Goal: Task Accomplishment & Management: Complete application form

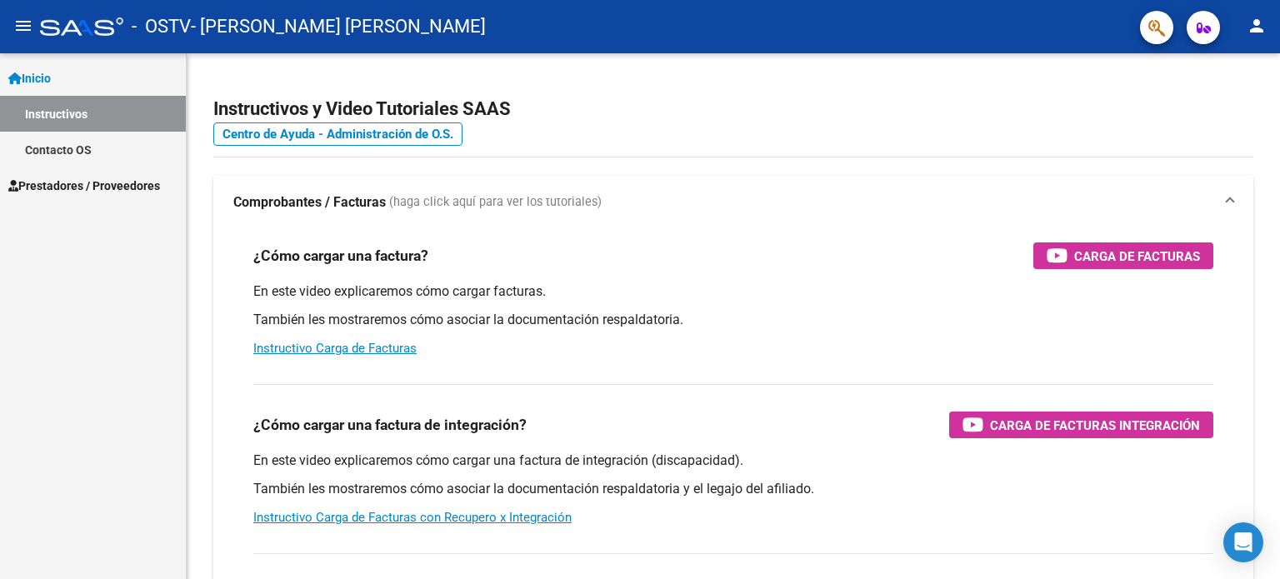
click at [108, 185] on span "Prestadores / Proveedores" at bounding box center [84, 186] width 152 height 18
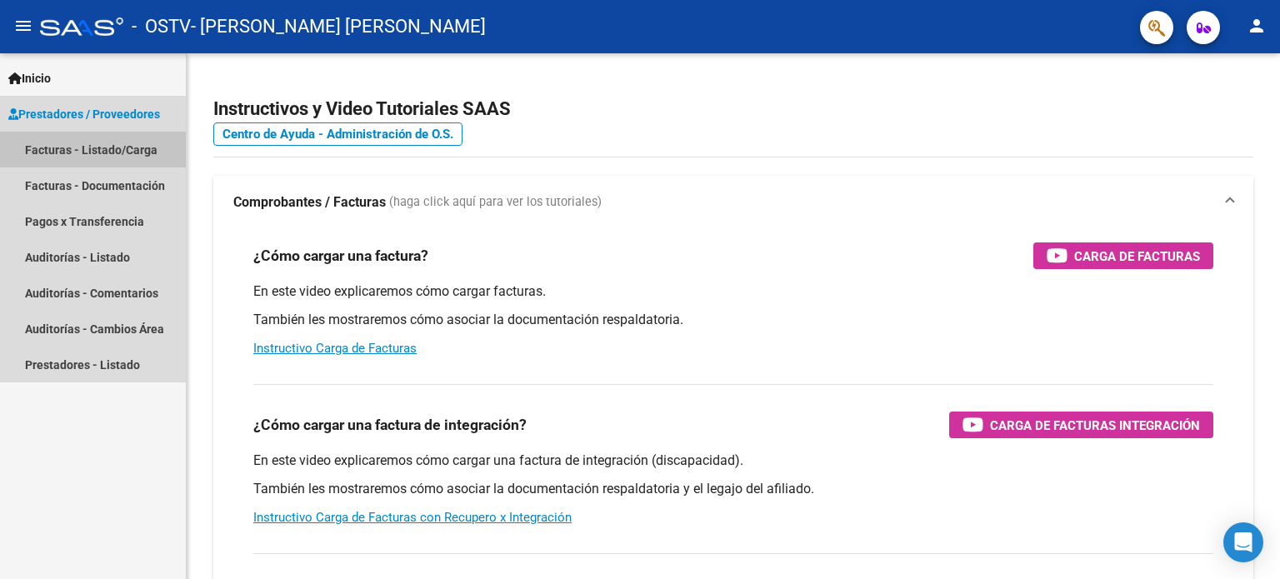
click at [77, 146] on link "Facturas - Listado/Carga" at bounding box center [93, 150] width 186 height 36
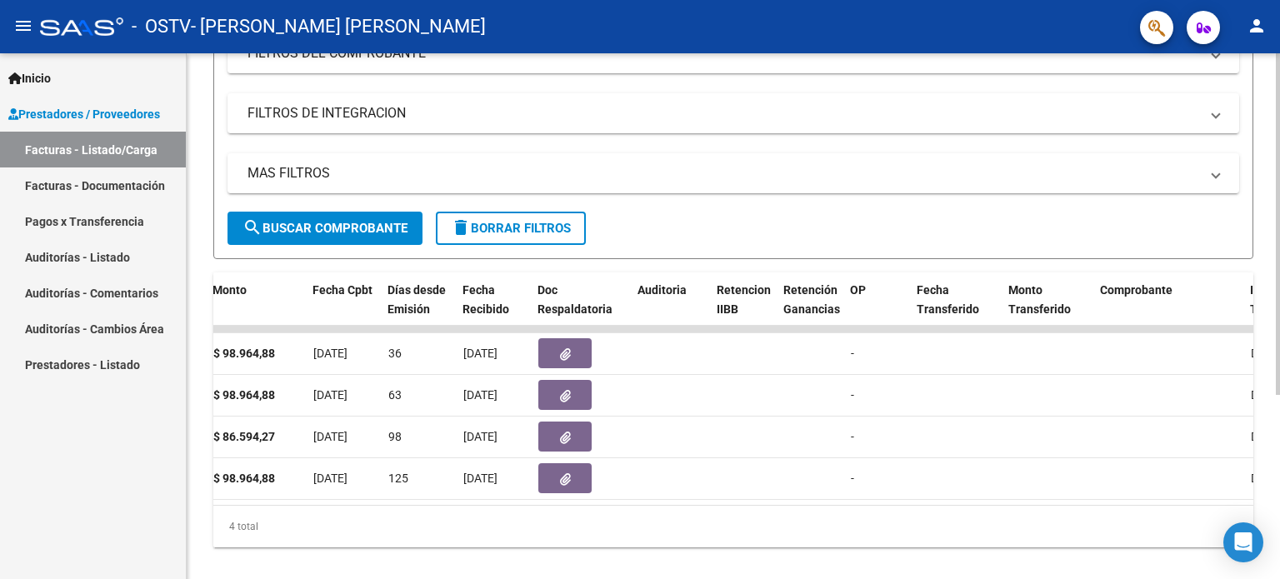
scroll to position [0, 653]
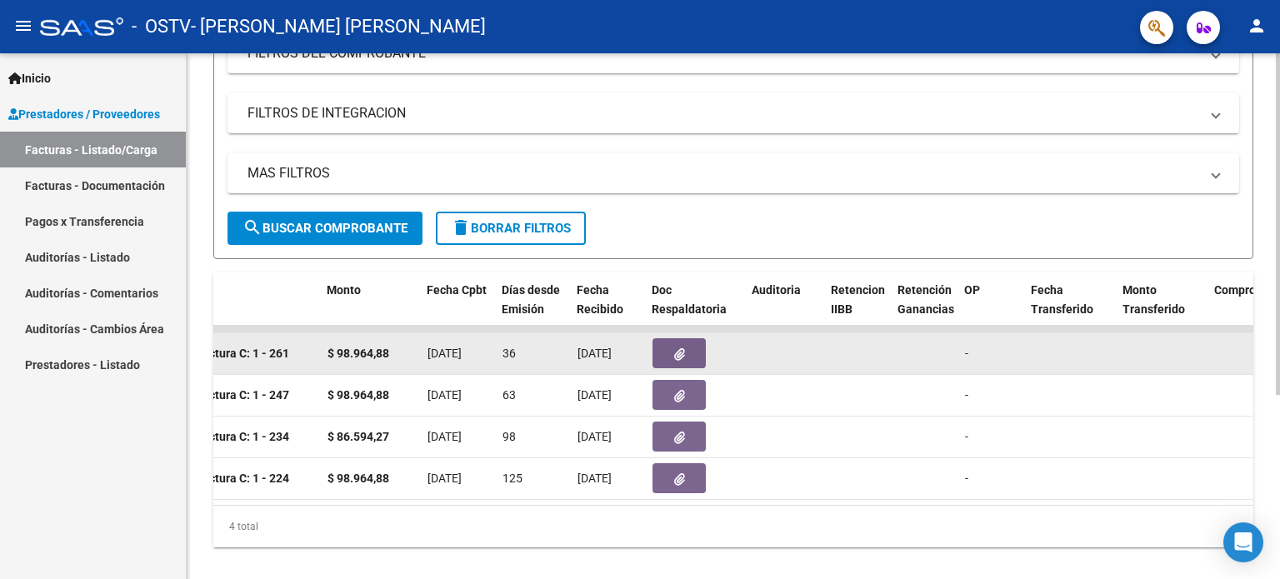
click at [652, 349] on button "button" at bounding box center [678, 353] width 53 height 30
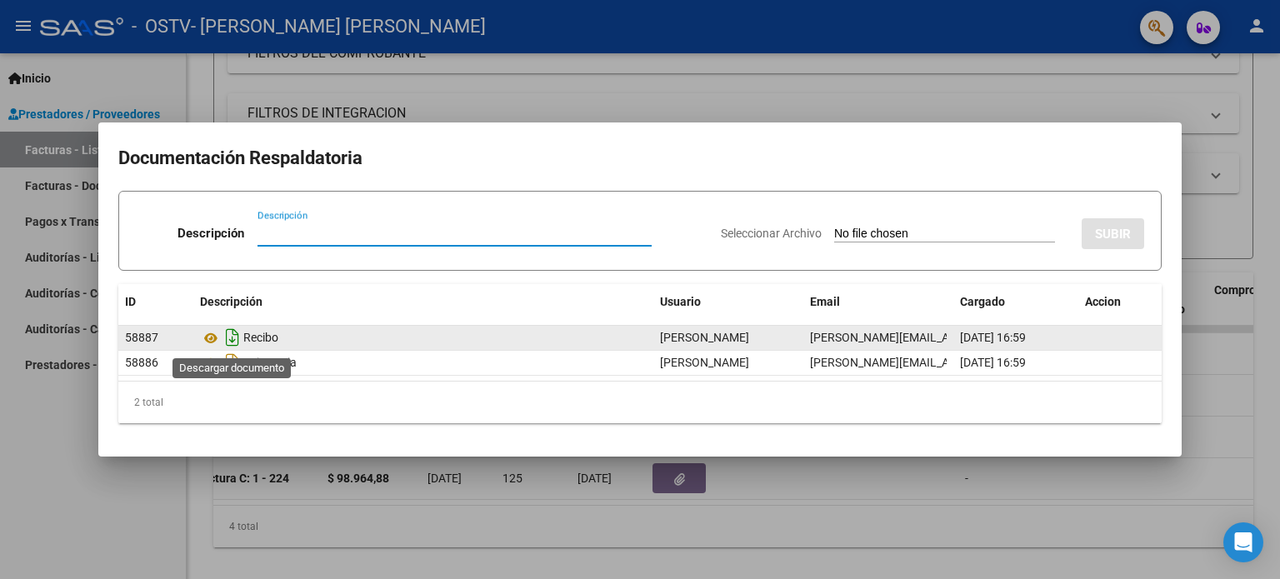
click at [228, 342] on icon "Descargar documento" at bounding box center [233, 337] width 22 height 27
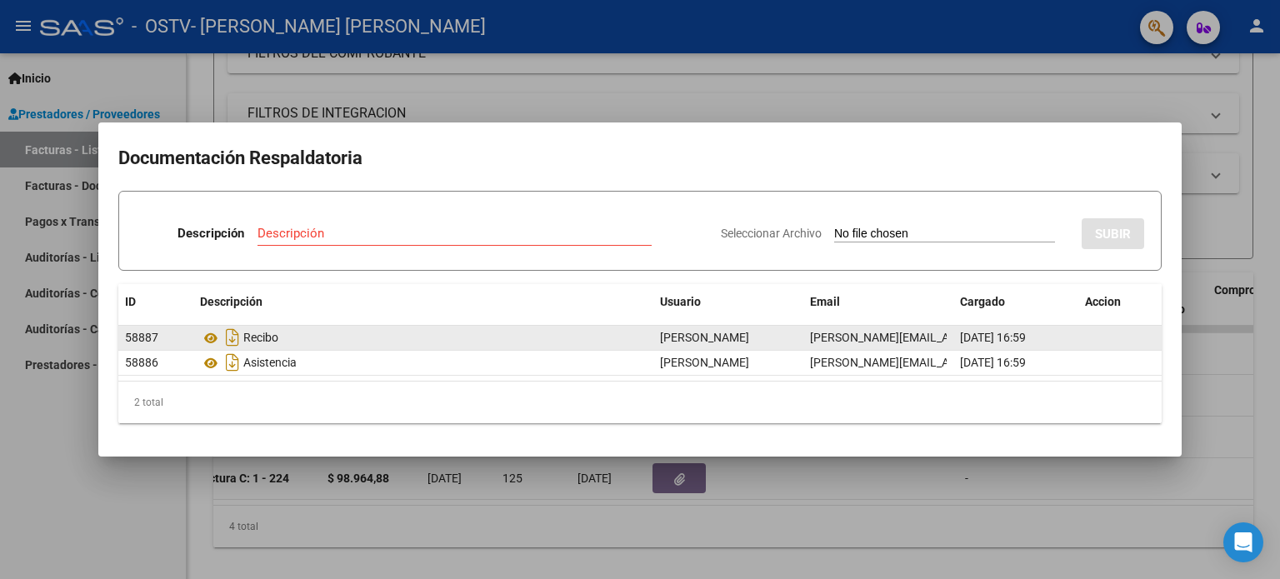
click at [1226, 249] on div at bounding box center [640, 289] width 1280 height 579
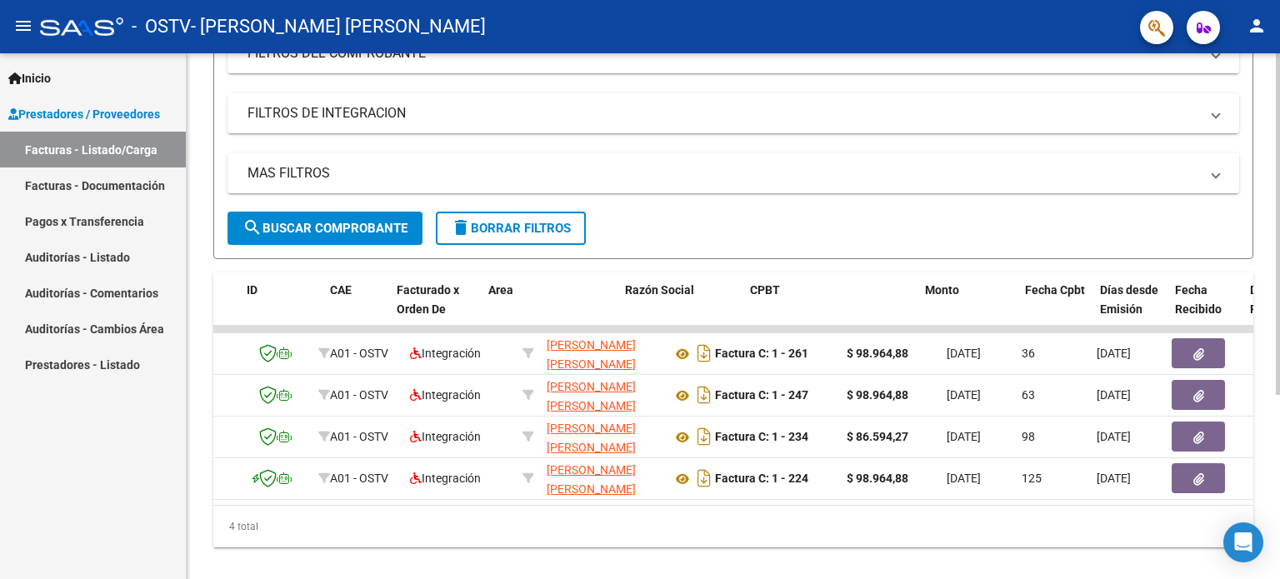
scroll to position [0, 173]
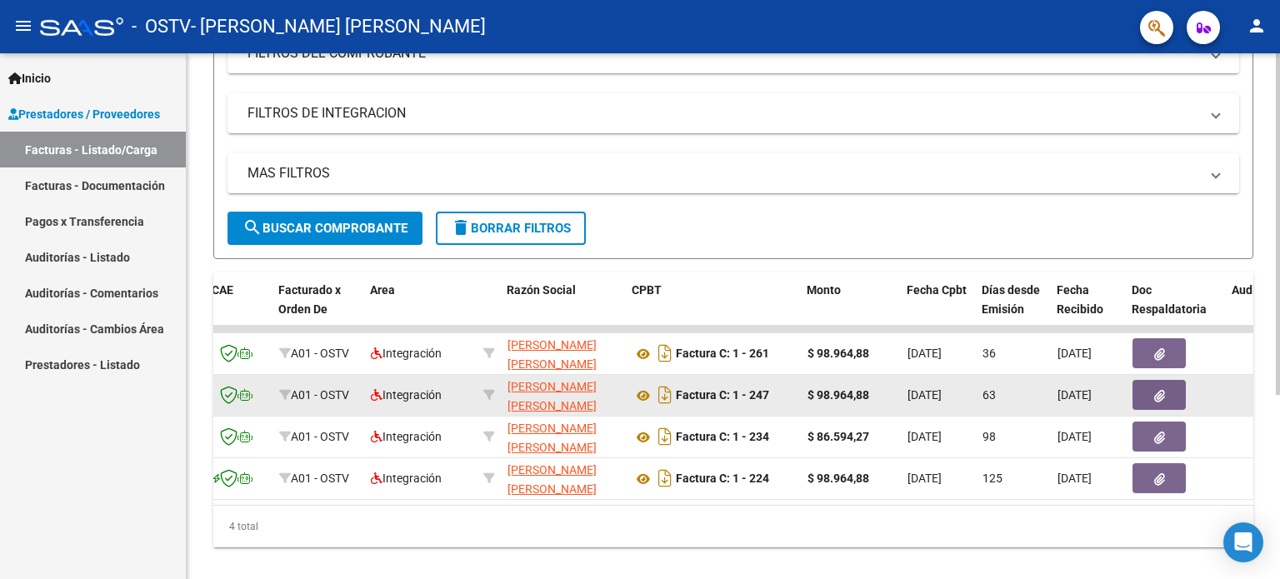
click at [1137, 395] on button "button" at bounding box center [1158, 395] width 53 height 30
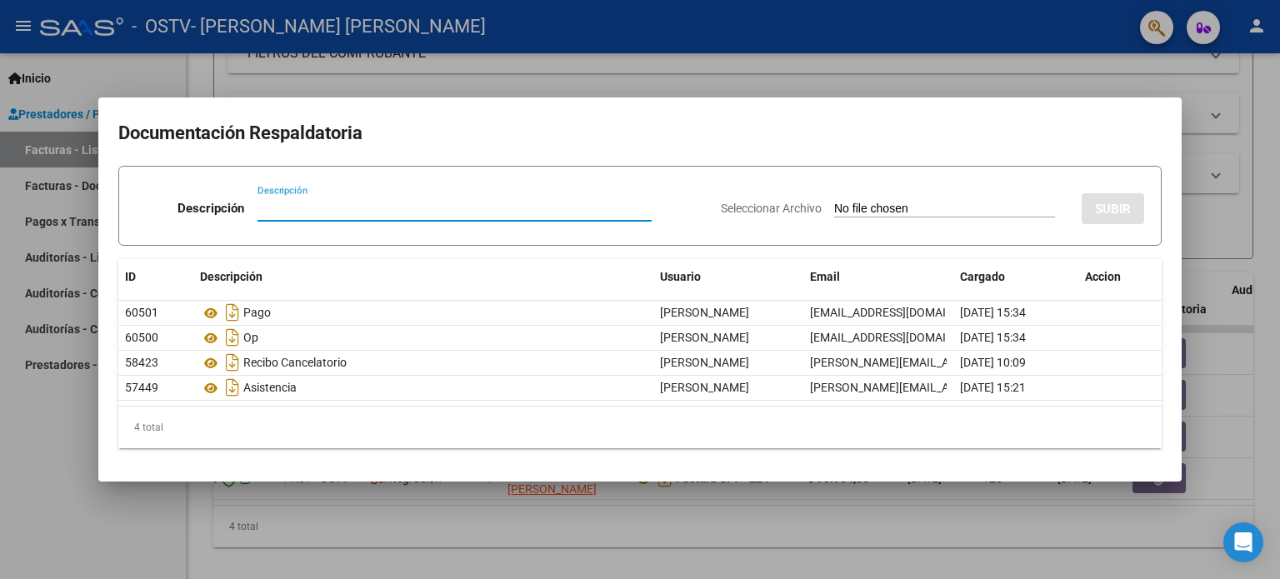
click at [1222, 245] on div at bounding box center [640, 289] width 1280 height 579
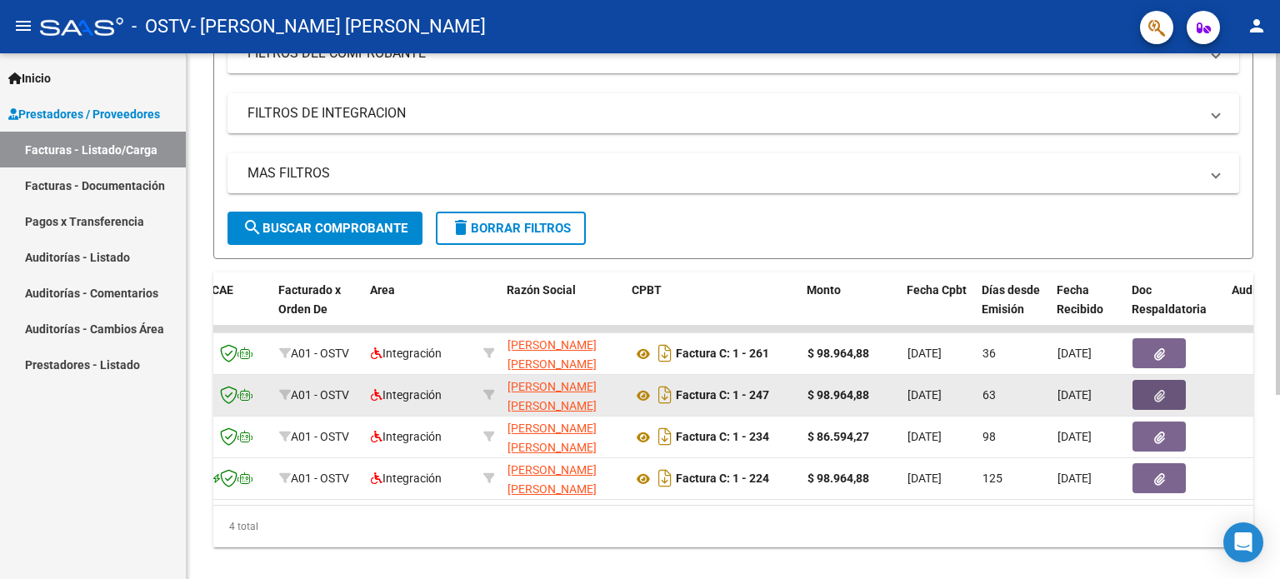
click at [1143, 393] on button "button" at bounding box center [1158, 395] width 53 height 30
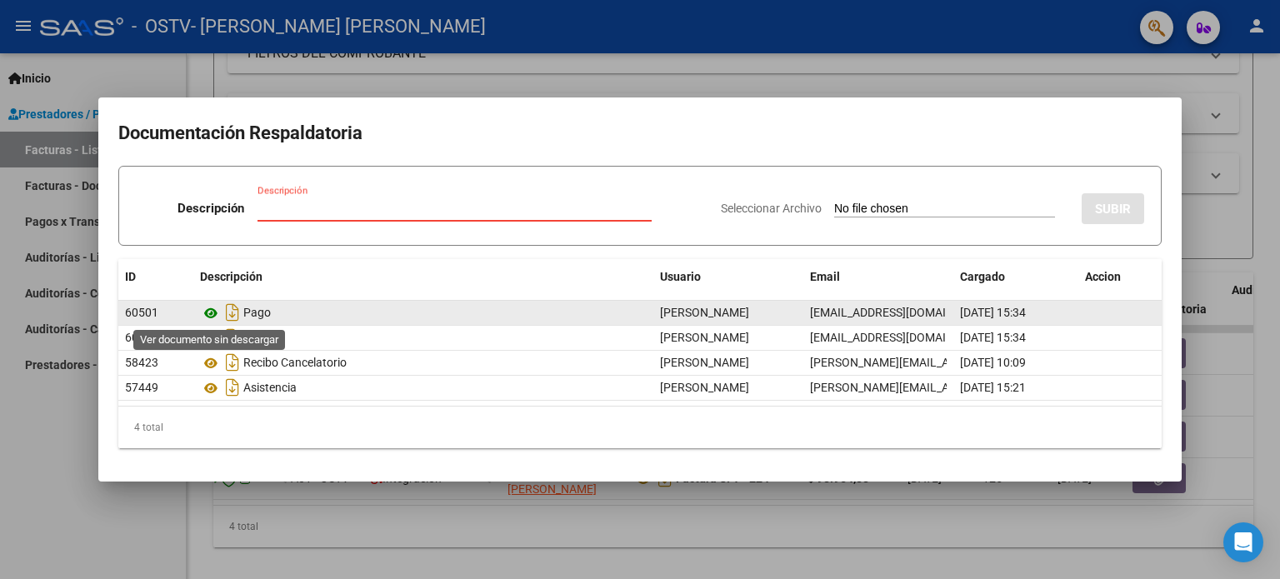
click at [210, 316] on icon at bounding box center [211, 313] width 22 height 20
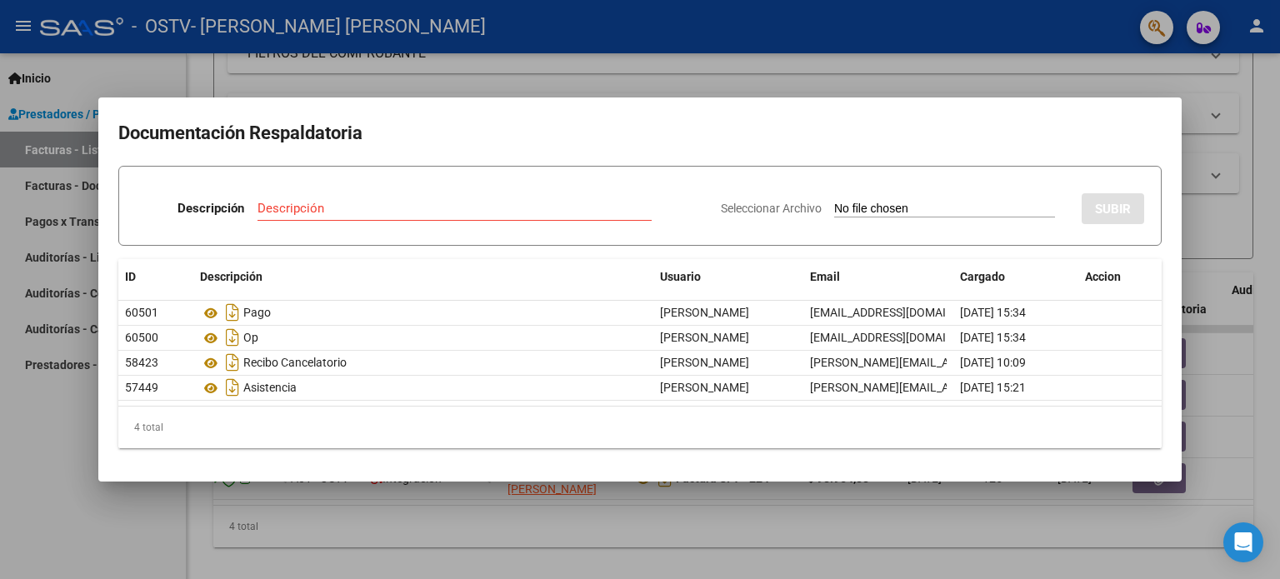
click at [952, 556] on div at bounding box center [640, 289] width 1280 height 579
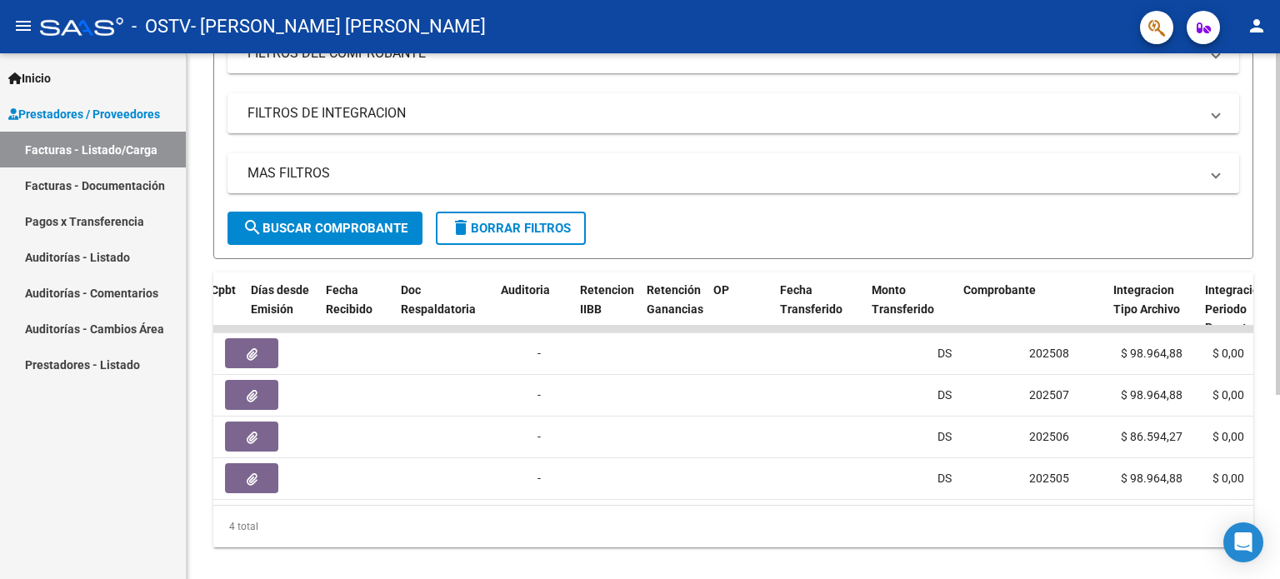
scroll to position [0, 1199]
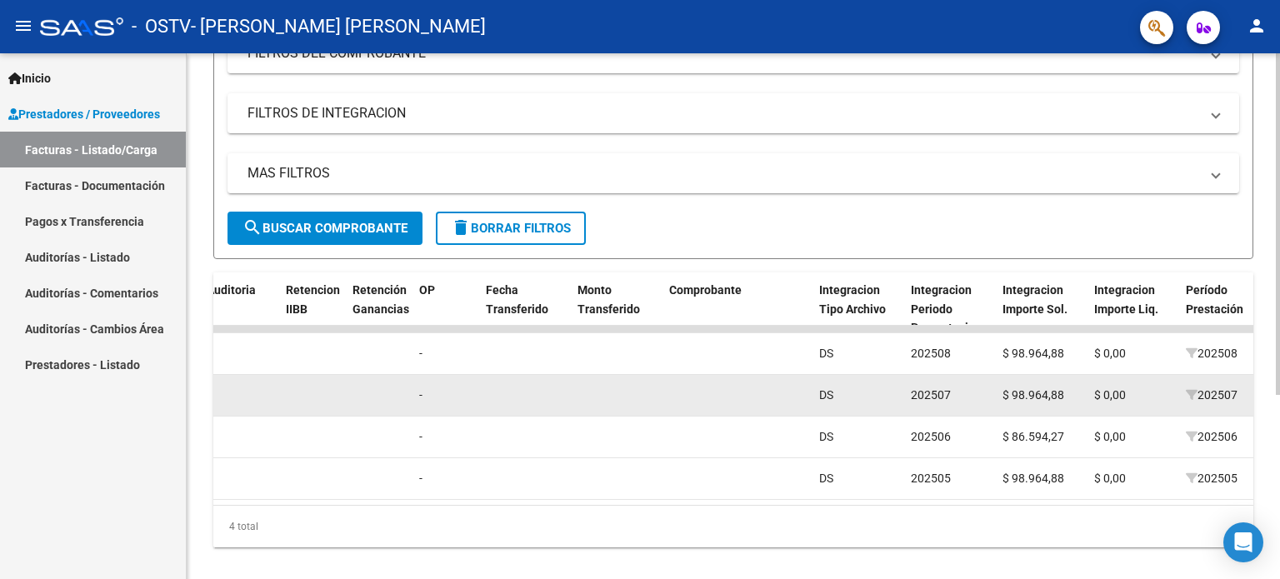
click at [1032, 392] on span "$ 98.964,88" at bounding box center [1033, 394] width 62 height 13
copy span "98.964,88"
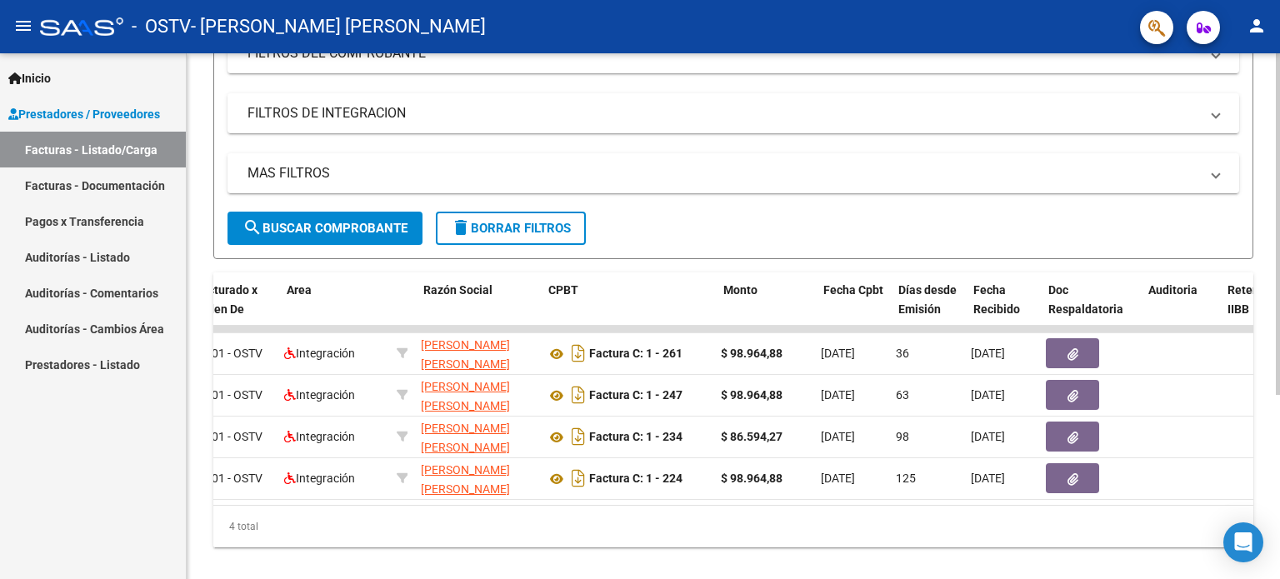
scroll to position [0, 257]
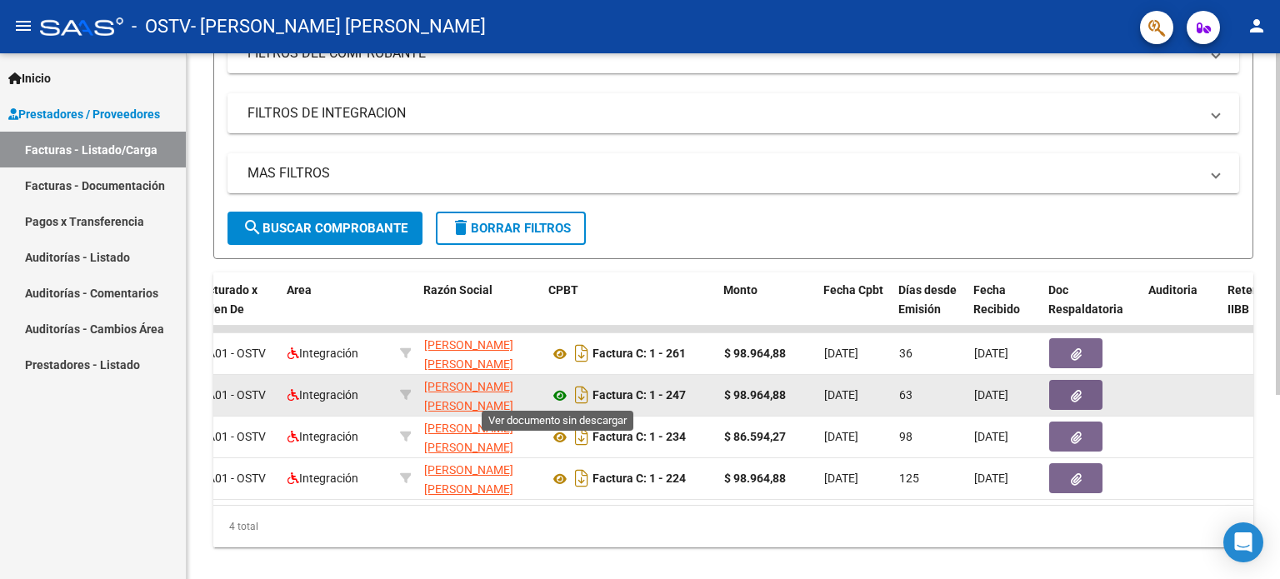
click at [556, 392] on icon at bounding box center [560, 396] width 22 height 20
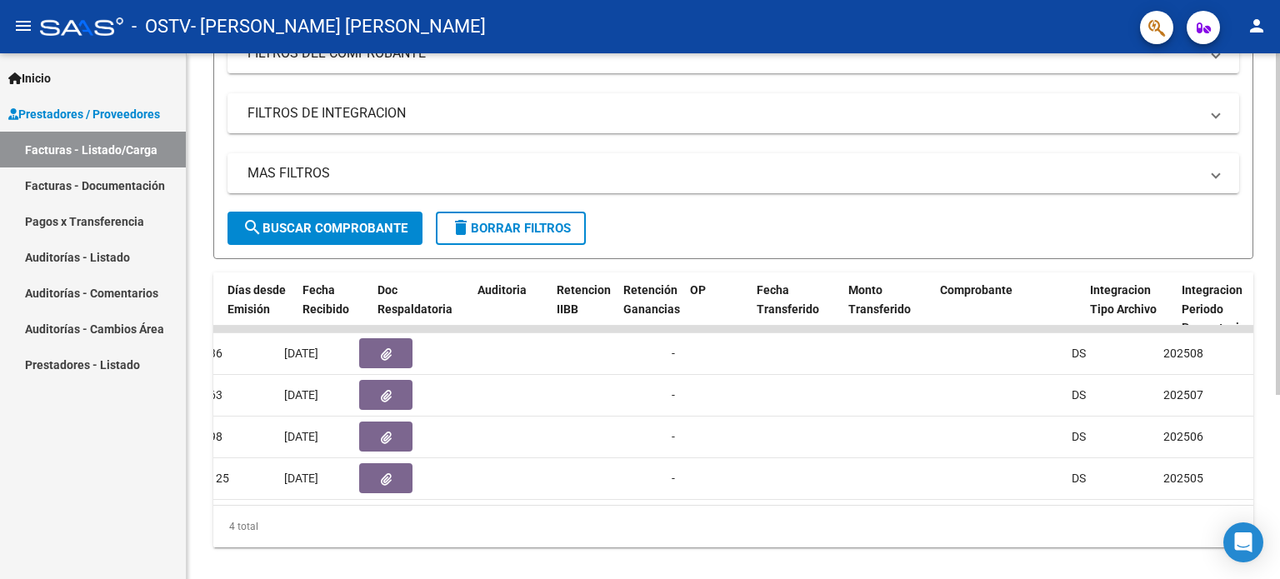
scroll to position [0, 927]
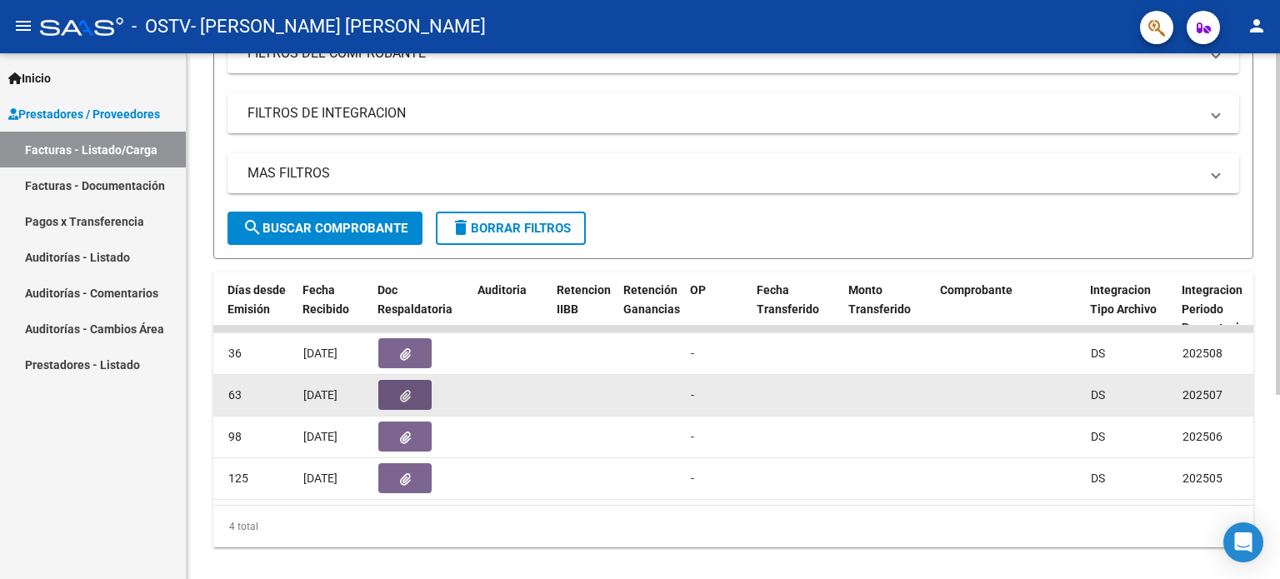
click at [403, 399] on icon "button" at bounding box center [405, 396] width 11 height 12
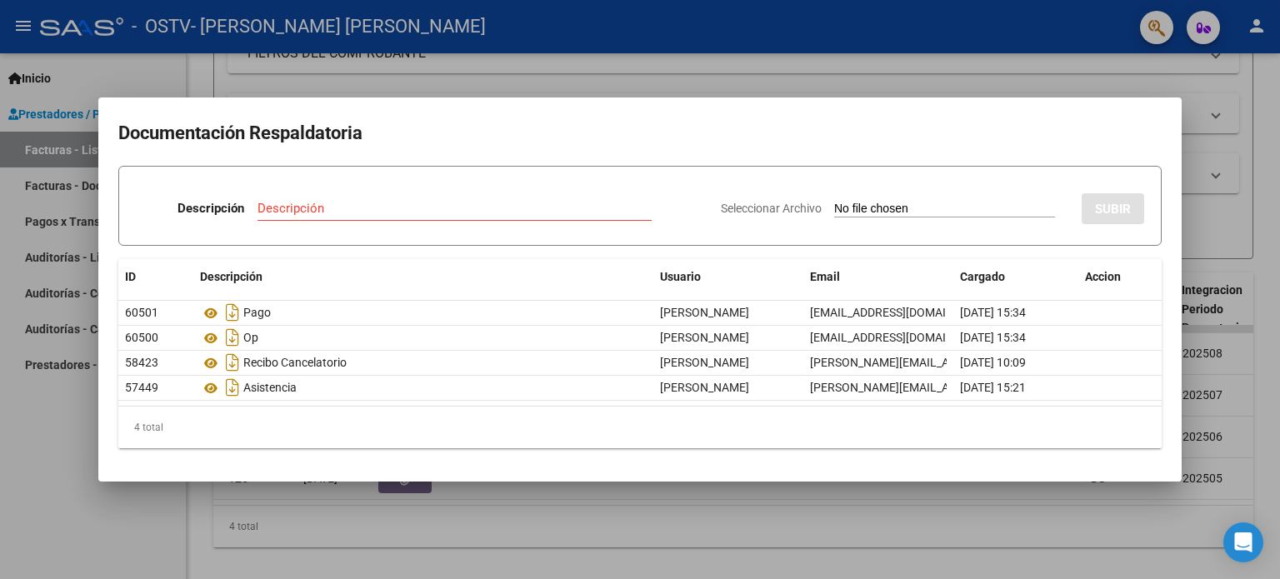
click at [1213, 197] on div at bounding box center [640, 289] width 1280 height 579
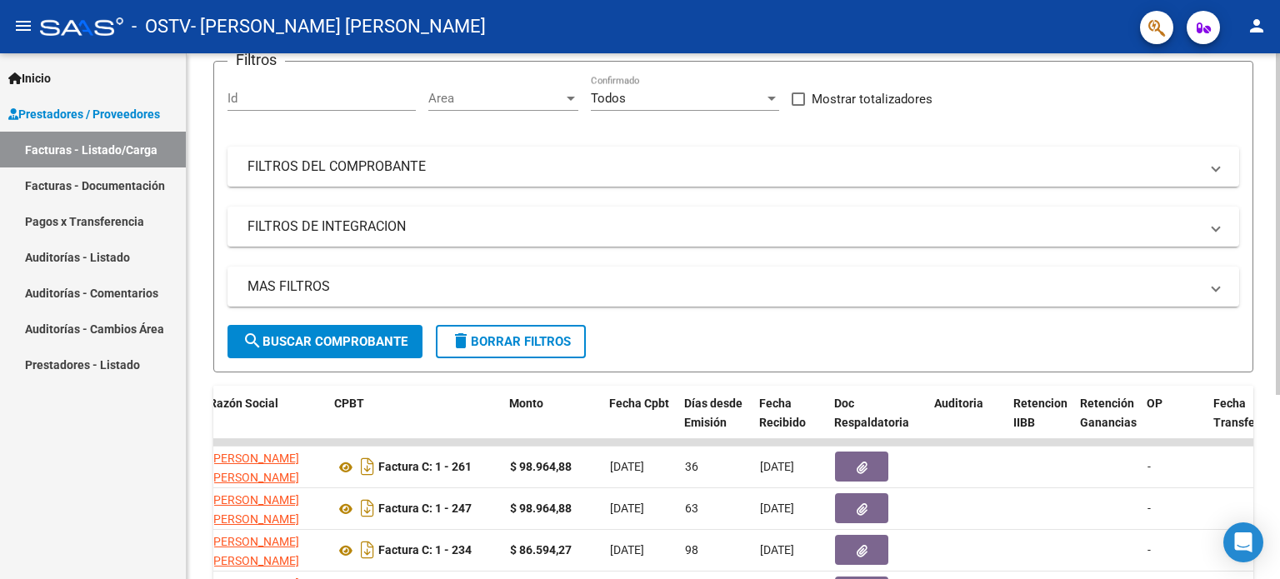
scroll to position [0, 0]
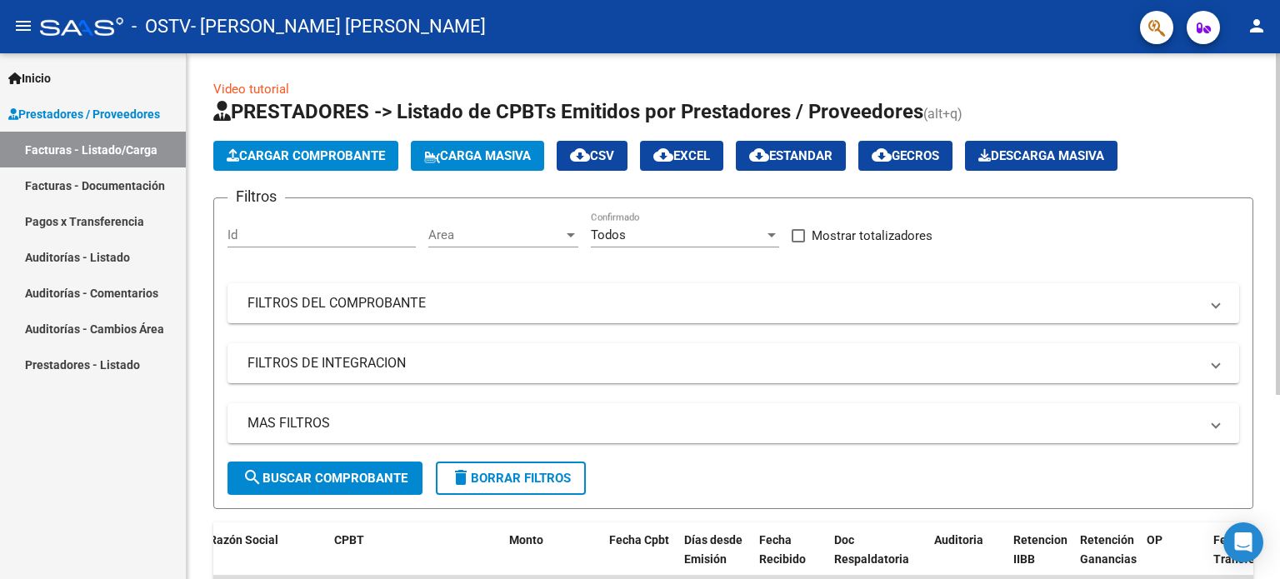
click at [328, 149] on span "Cargar Comprobante" at bounding box center [306, 155] width 158 height 15
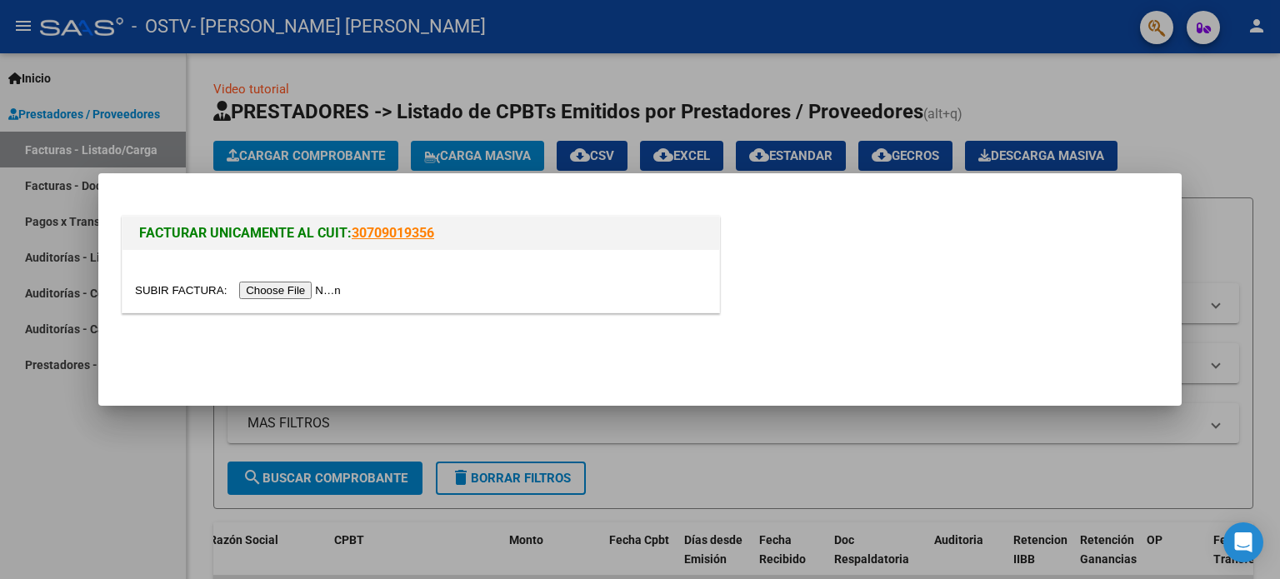
click at [317, 289] on input "file" at bounding box center [240, 290] width 211 height 17
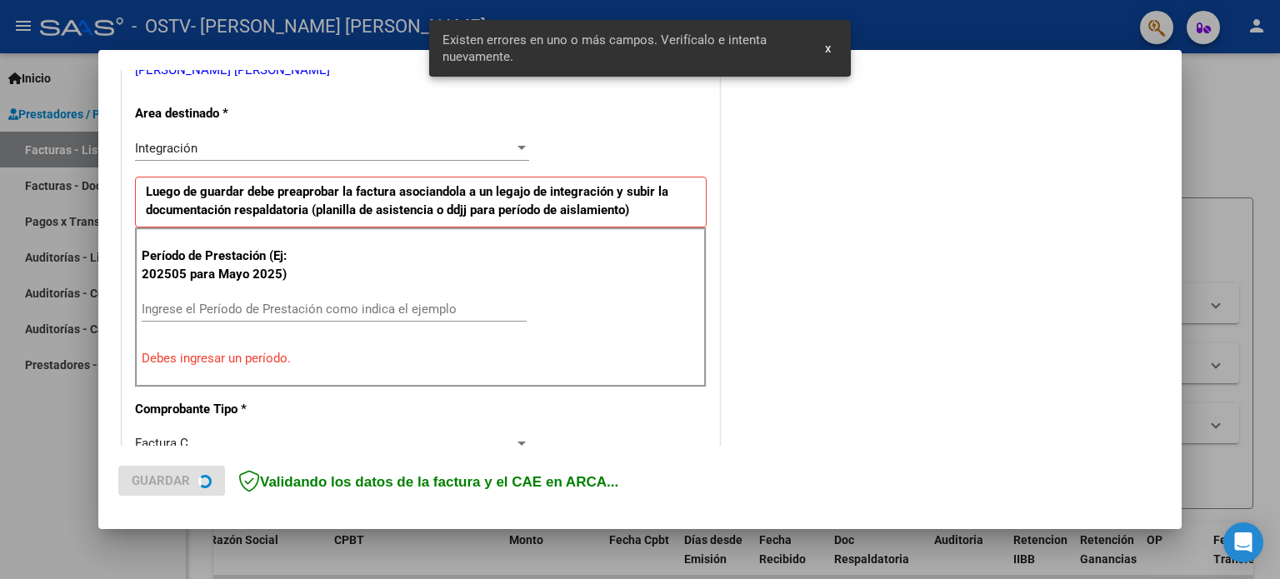
scroll to position [359, 0]
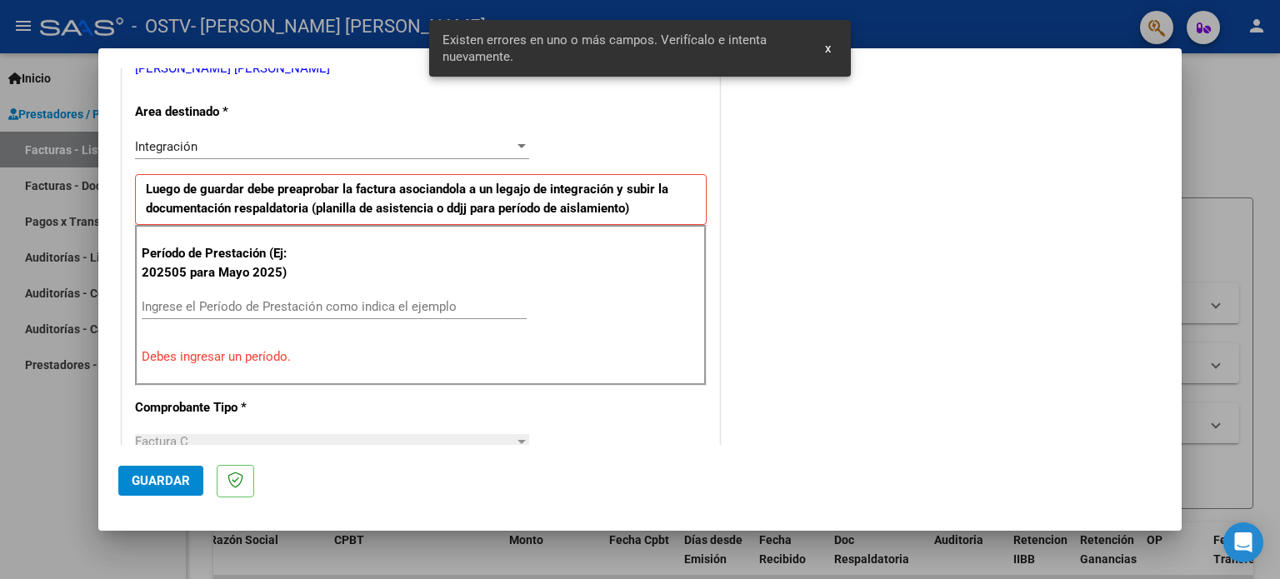
click at [315, 299] on input "Ingrese el Período de Prestación como indica el ejemplo" at bounding box center [334, 306] width 385 height 15
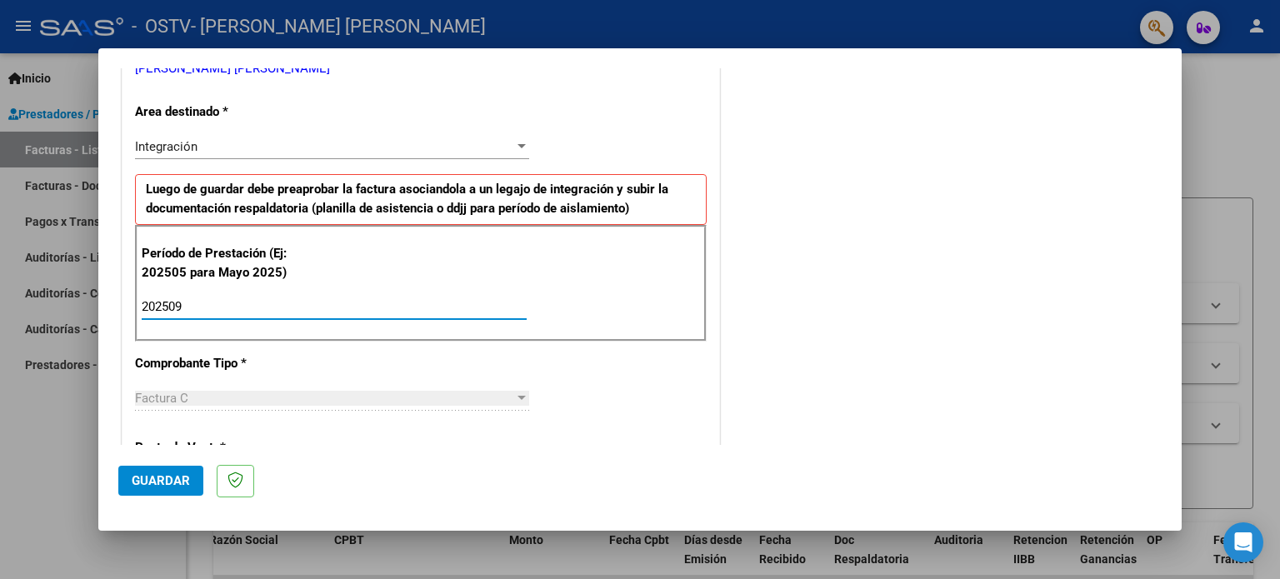
type input "202509"
click at [176, 475] on span "Guardar" at bounding box center [161, 480] width 58 height 15
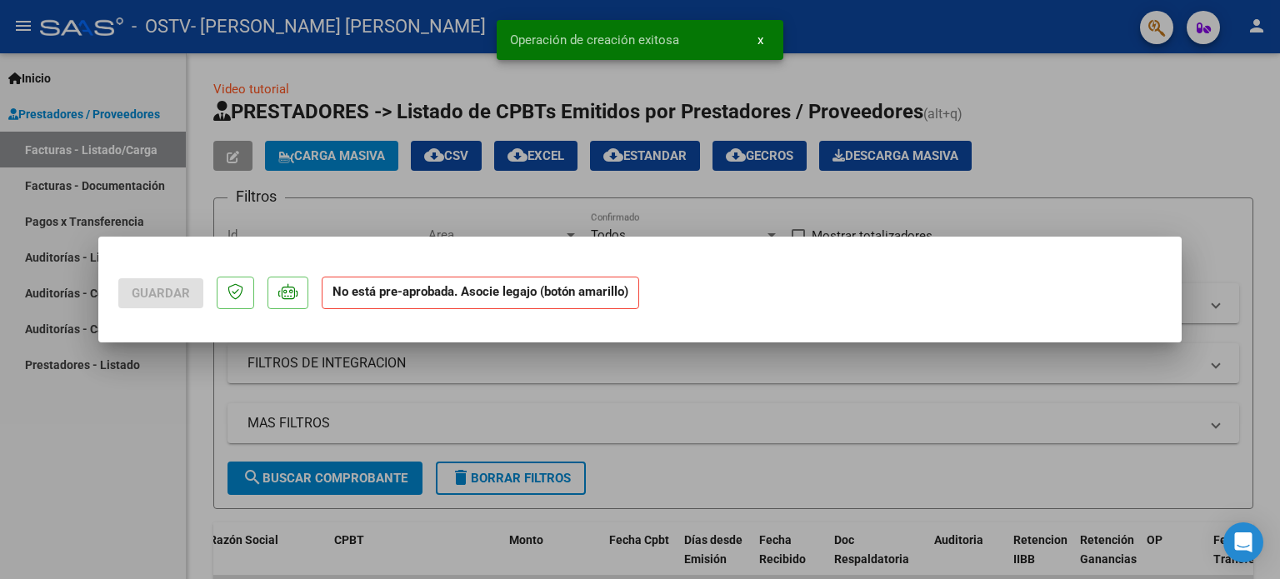
scroll to position [0, 0]
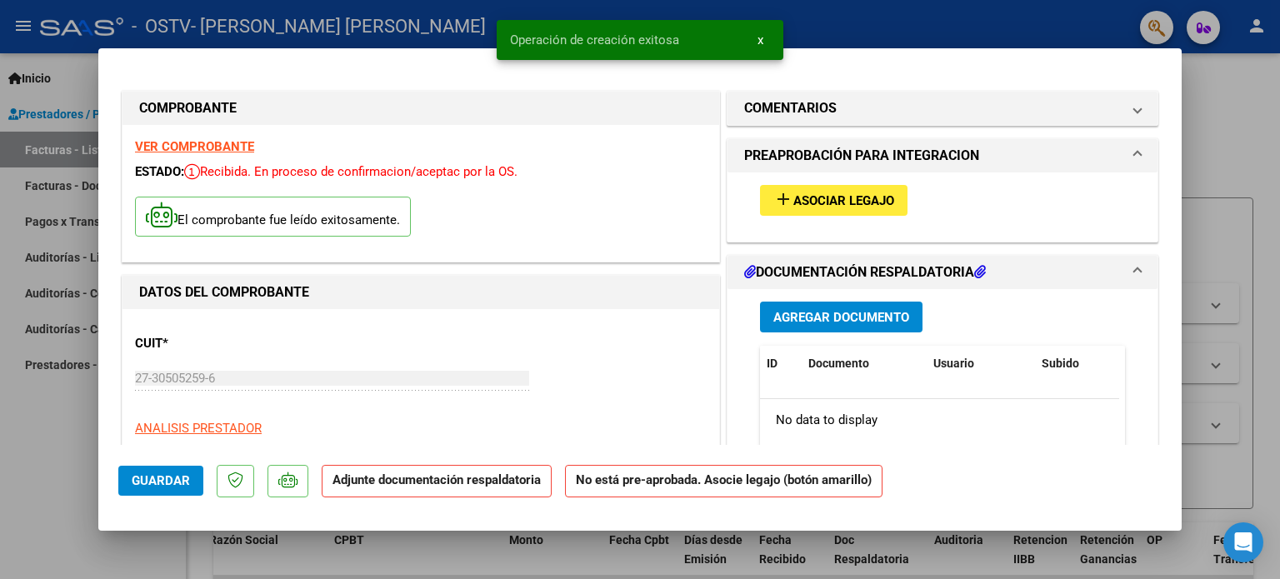
click at [828, 205] on span "Asociar Legajo" at bounding box center [843, 200] width 101 height 15
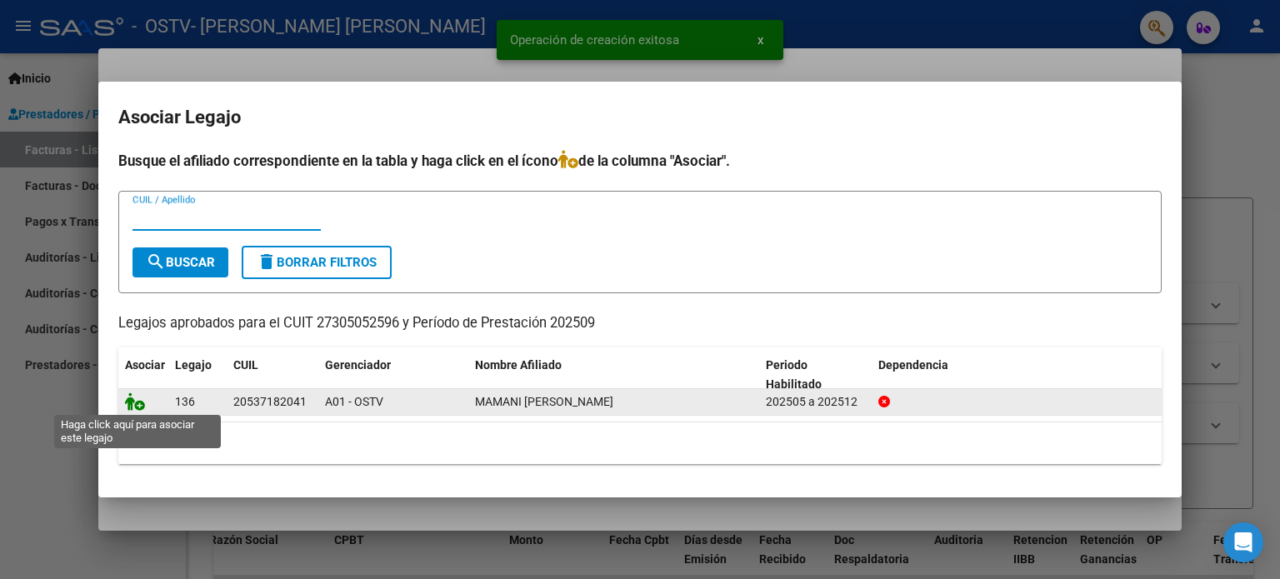
click at [134, 402] on icon at bounding box center [135, 401] width 20 height 18
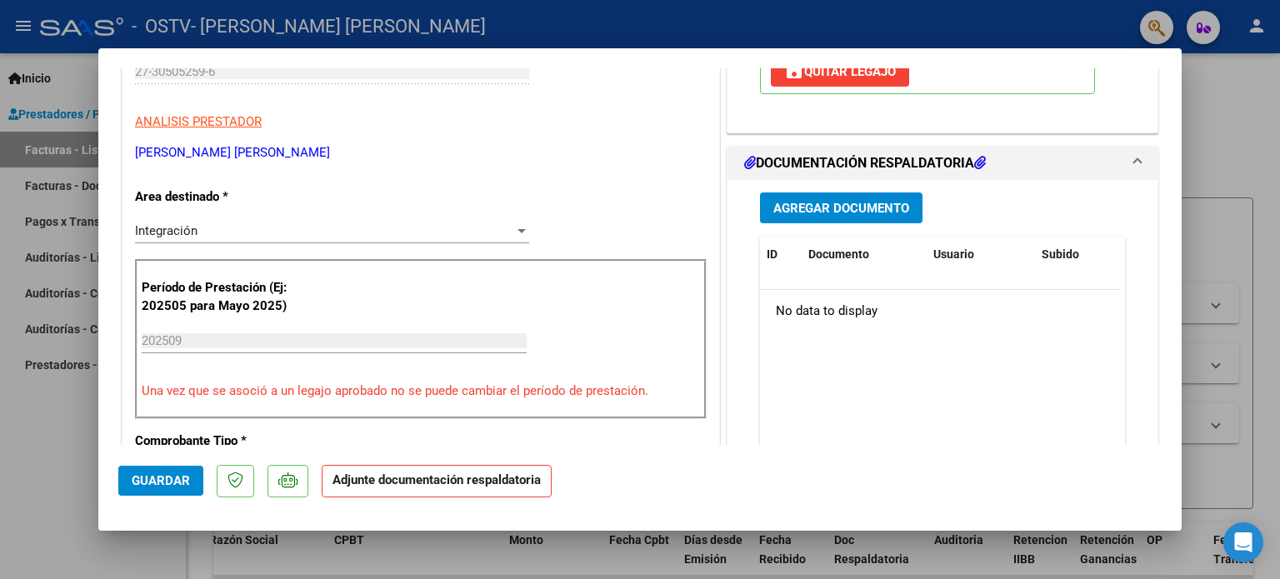
scroll to position [333, 0]
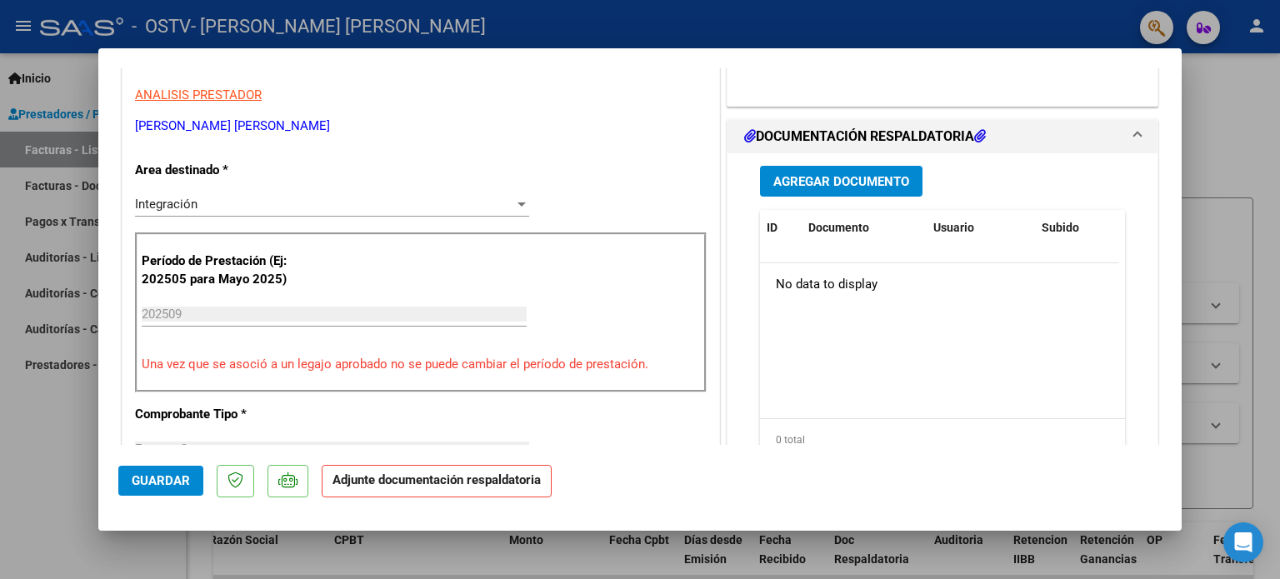
click at [796, 179] on span "Agregar Documento" at bounding box center [841, 181] width 136 height 15
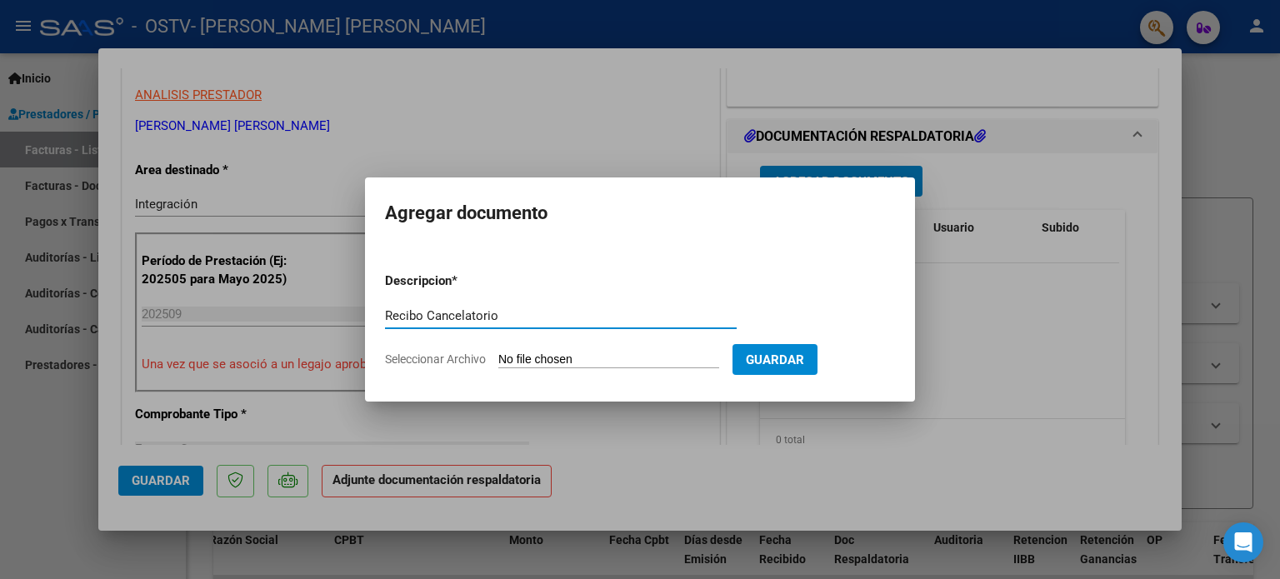
type input "Recibo Cancelatorio"
click at [543, 362] on input "Seleccionar Archivo" at bounding box center [608, 360] width 221 height 16
type input "C:\fakepath\27305052596_015_00001_00000009.pdf"
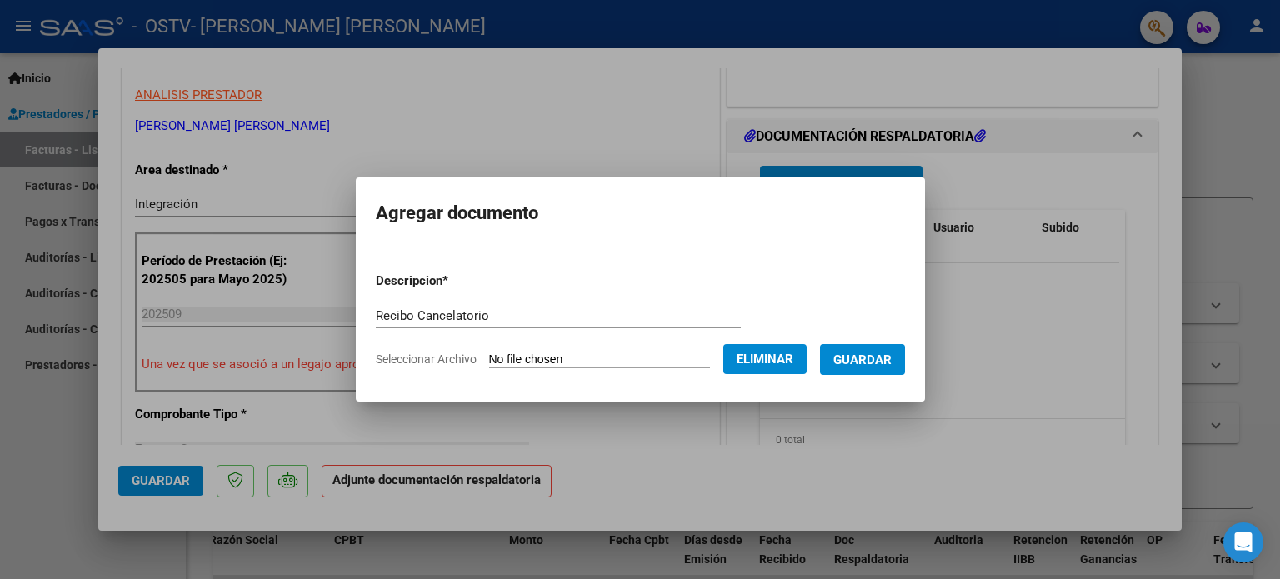
click at [870, 355] on span "Guardar" at bounding box center [862, 359] width 58 height 15
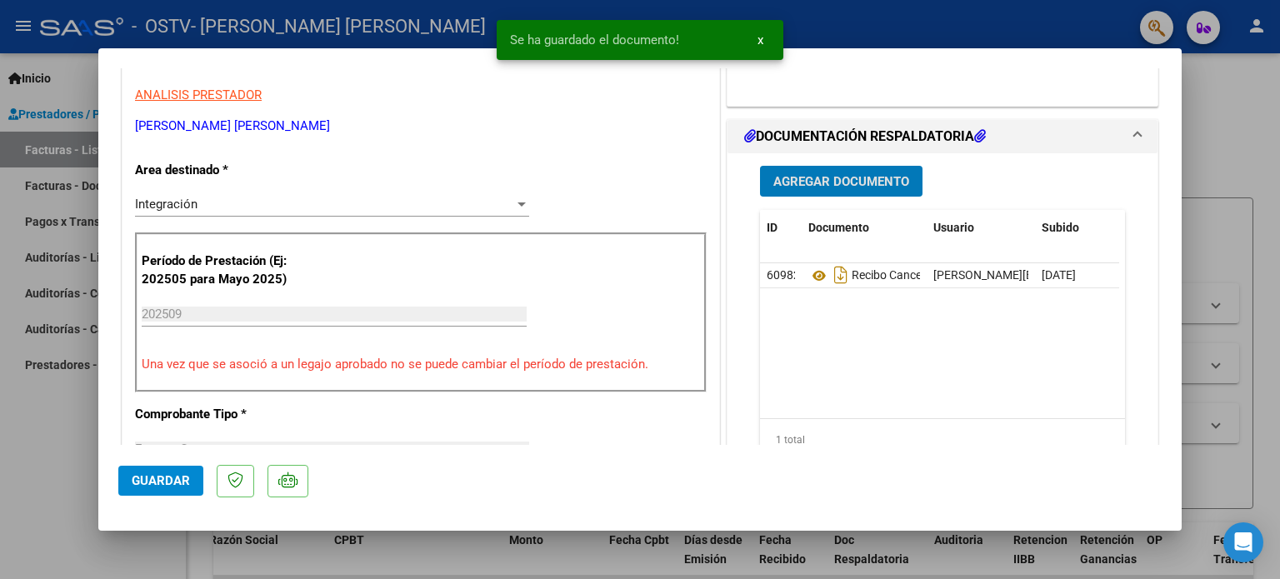
click at [821, 176] on span "Agregar Documento" at bounding box center [841, 181] width 136 height 15
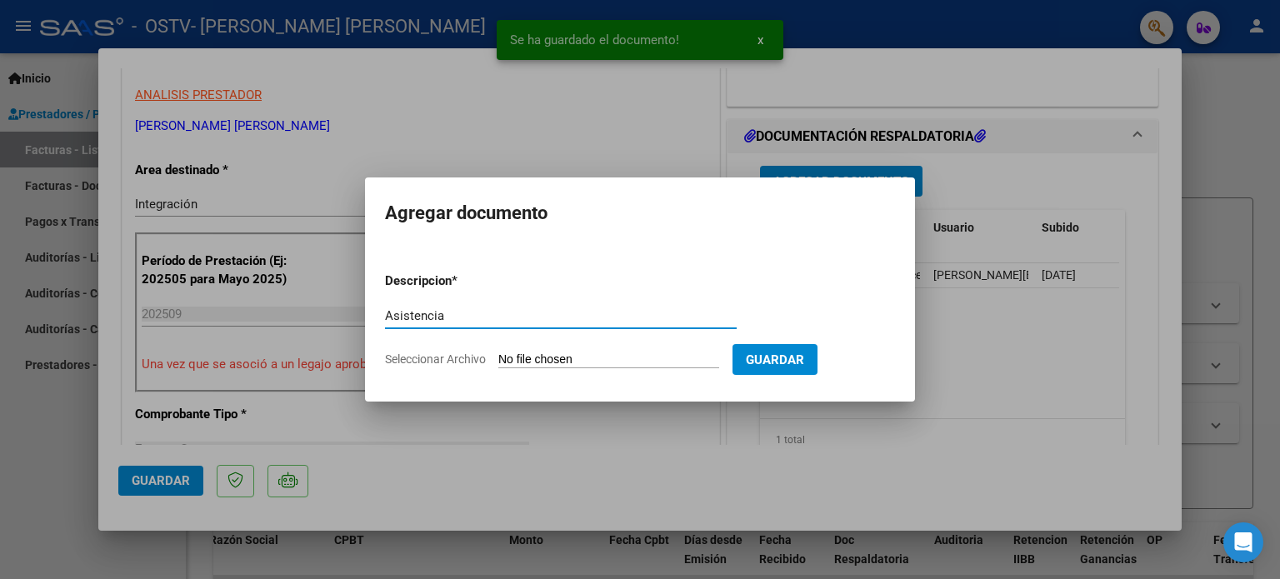
type input "Asistencia"
click at [560, 359] on input "Seleccionar Archivo" at bounding box center [608, 360] width 221 height 16
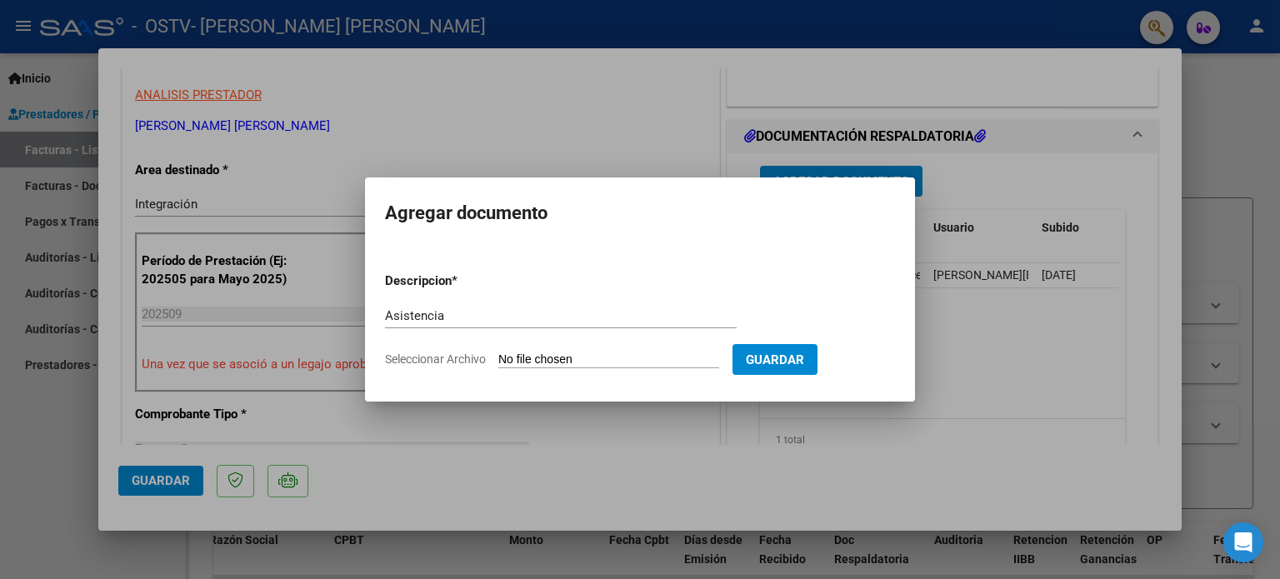
type input "C:\fakepath\Asistencia Mamani.pdf"
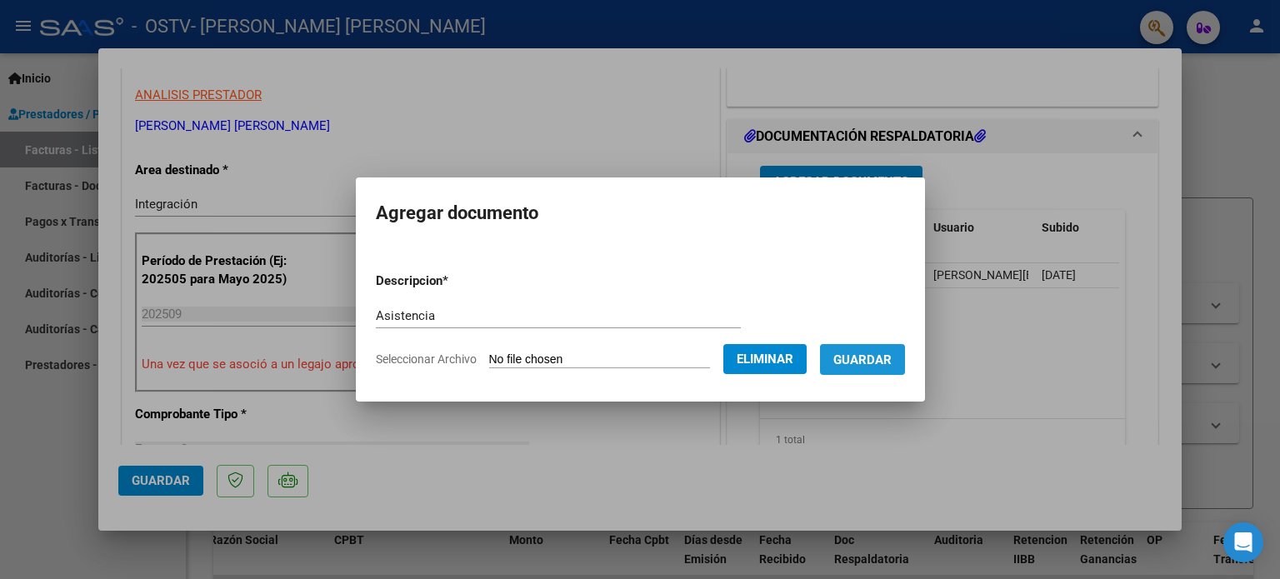
click at [881, 356] on span "Guardar" at bounding box center [862, 359] width 58 height 15
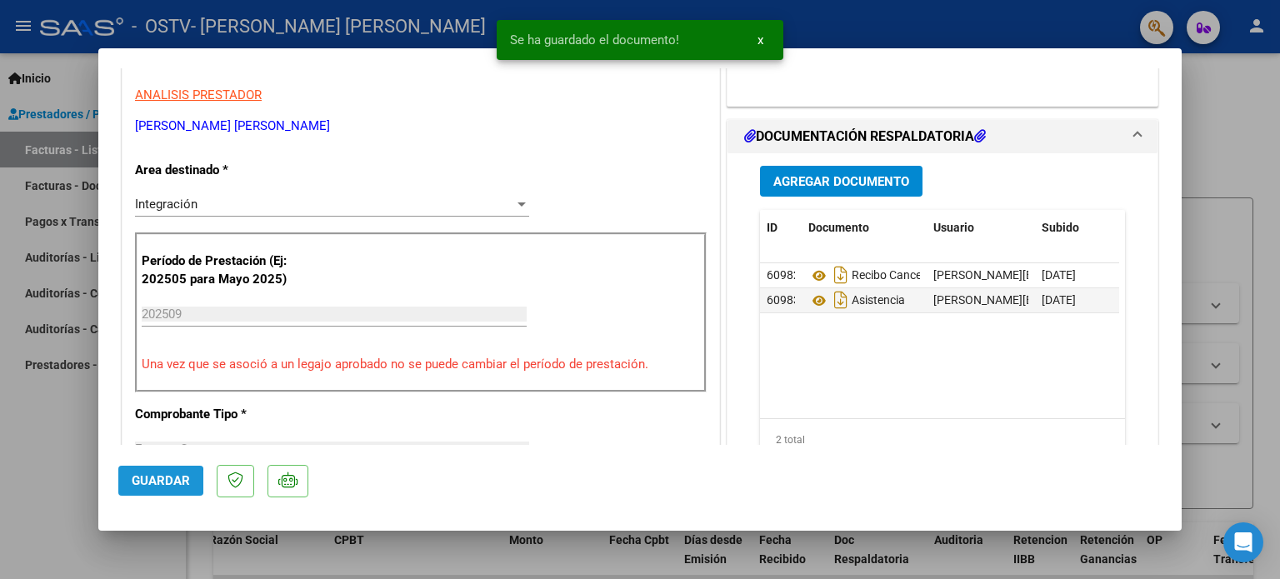
click at [144, 482] on span "Guardar" at bounding box center [161, 480] width 58 height 15
click at [37, 463] on div at bounding box center [640, 289] width 1280 height 579
type input "$ 0,00"
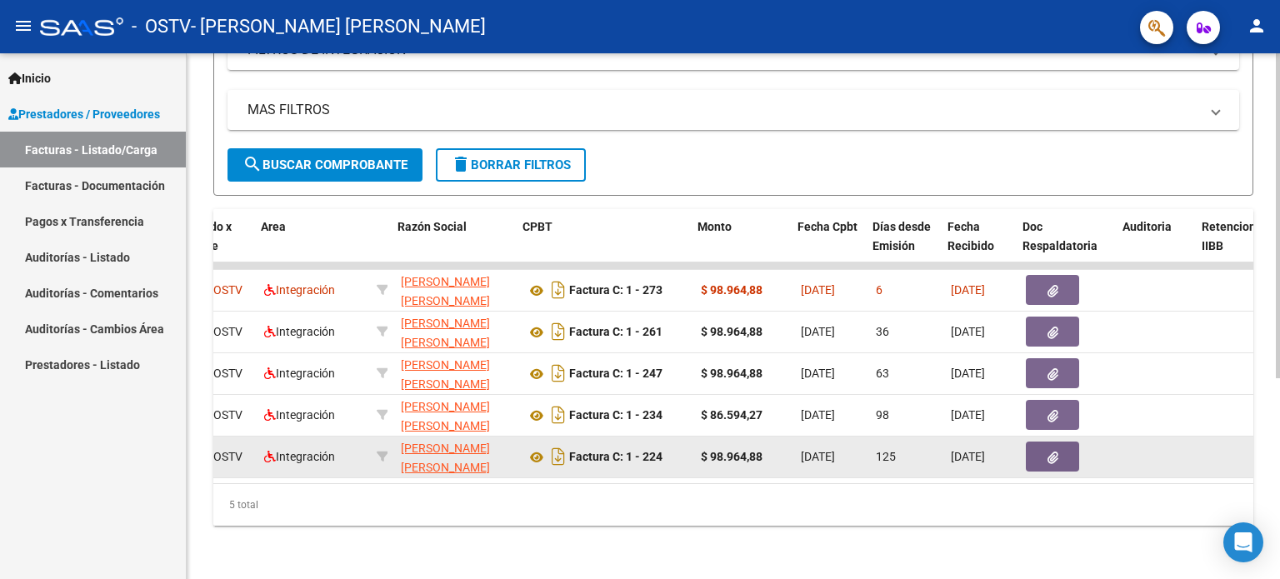
scroll to position [0, 283]
